Goal: Transaction & Acquisition: Purchase product/service

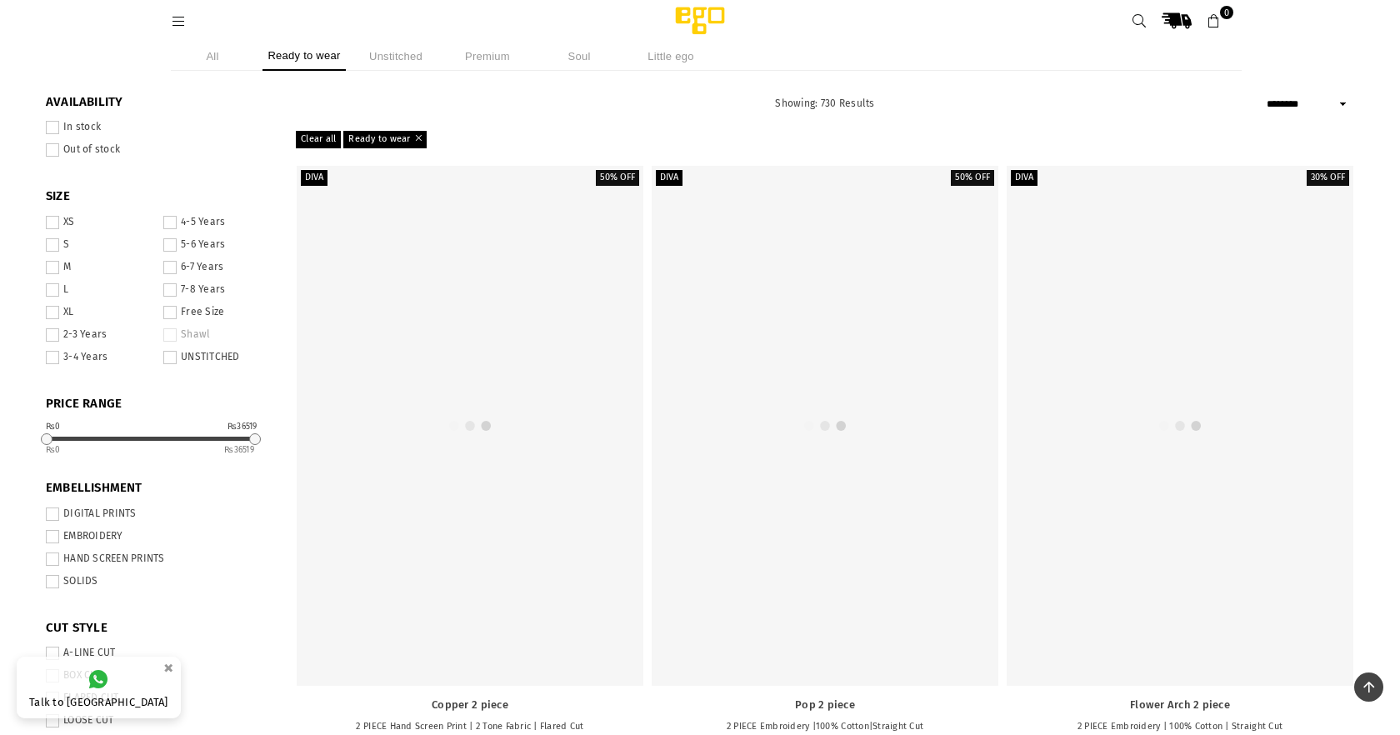
select select "******"
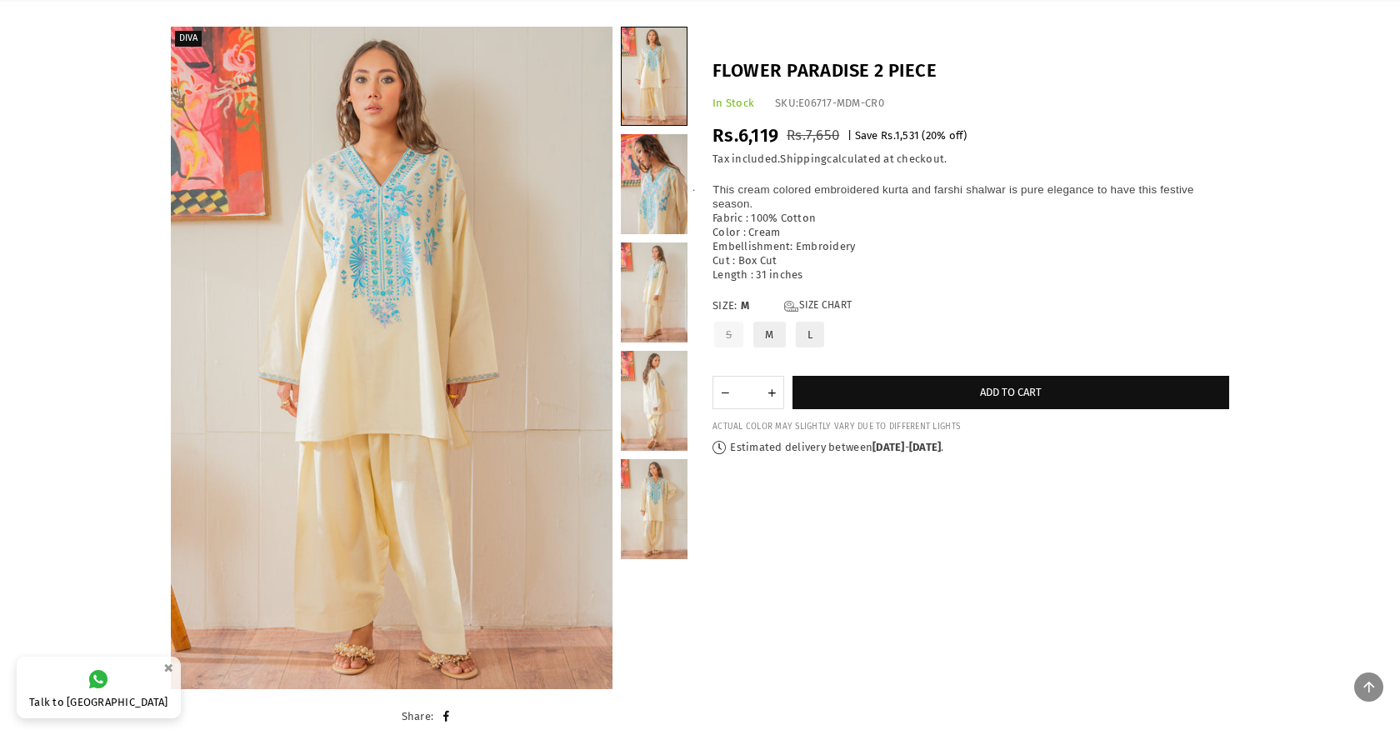
scroll to position [87, 0]
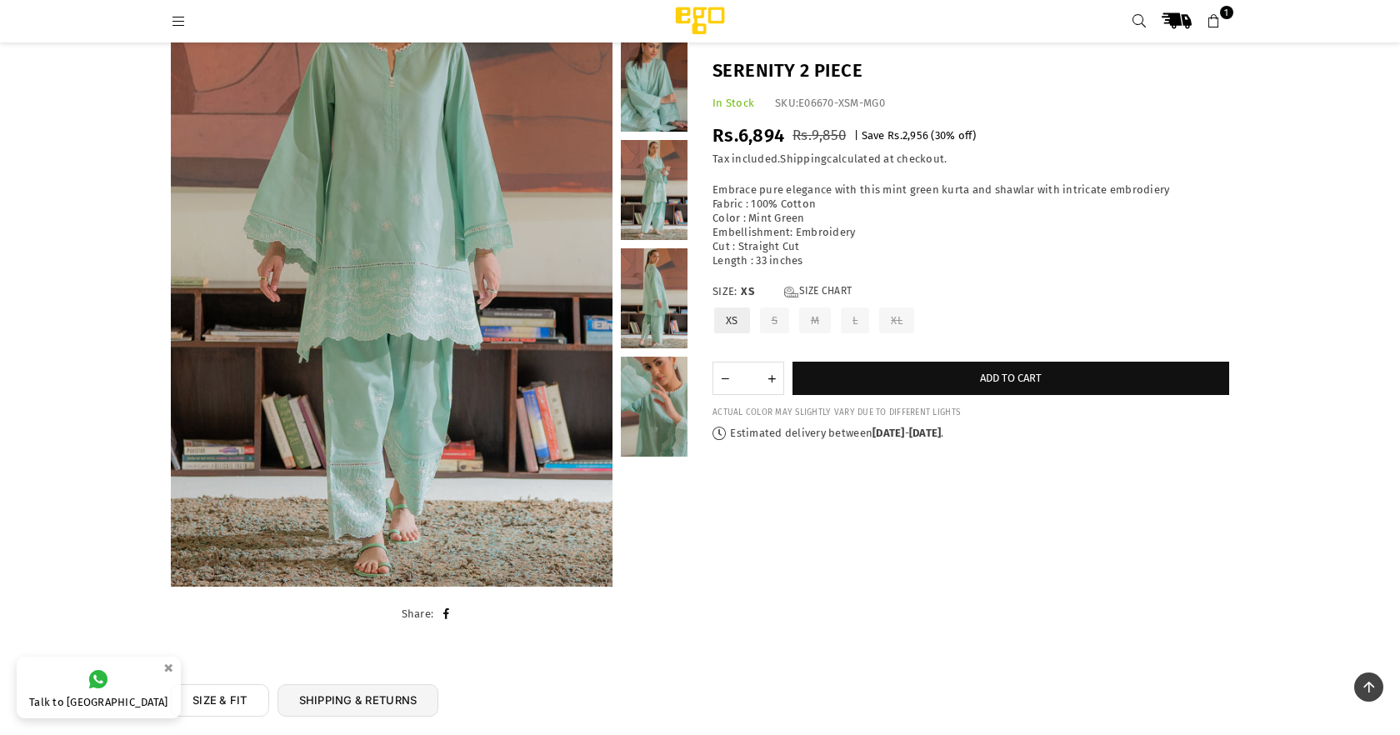
scroll to position [151, 0]
